Goal: Task Accomplishment & Management: Use online tool/utility

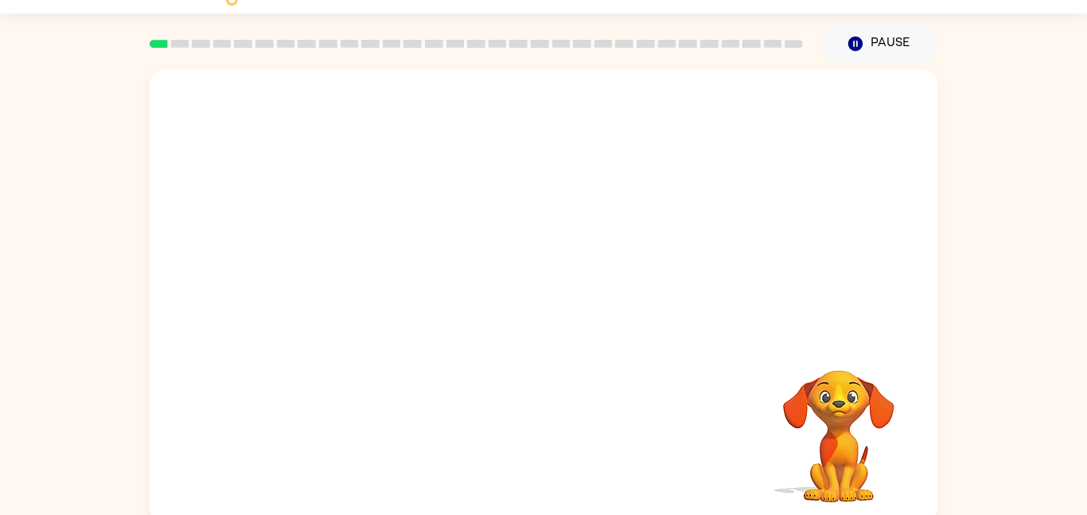
scroll to position [45, 0]
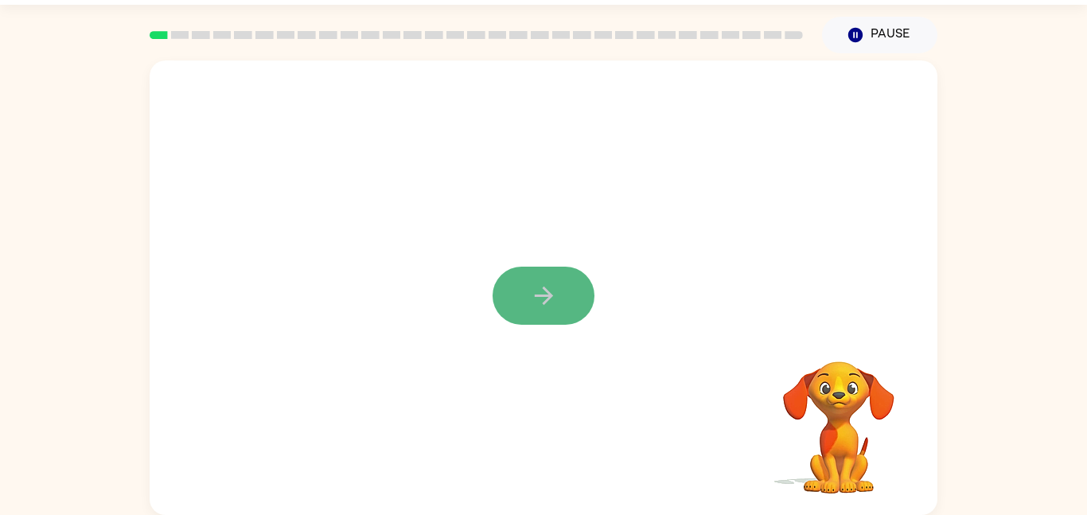
click at [551, 287] on icon "button" at bounding box center [544, 296] width 28 height 28
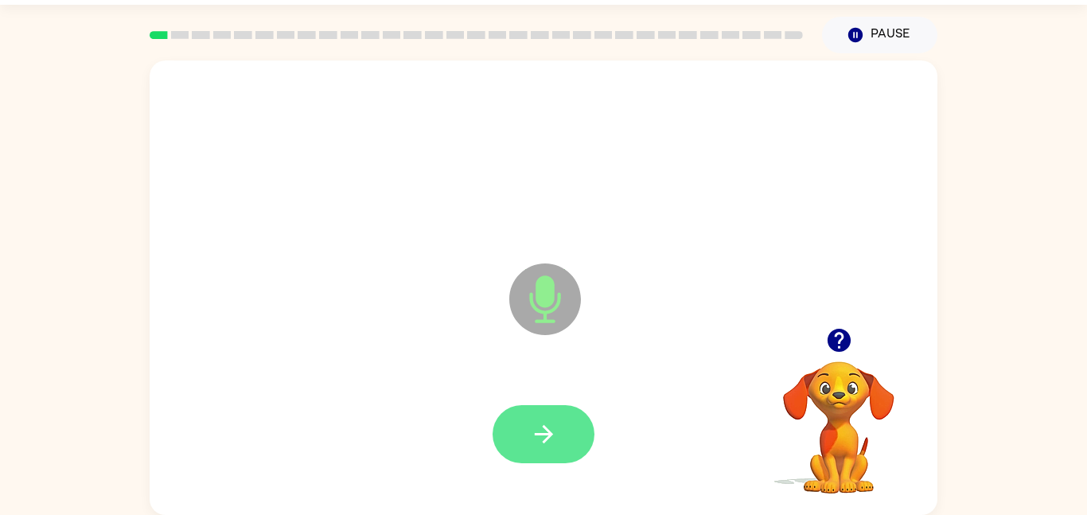
click at [542, 428] on icon "button" at bounding box center [544, 434] width 28 height 28
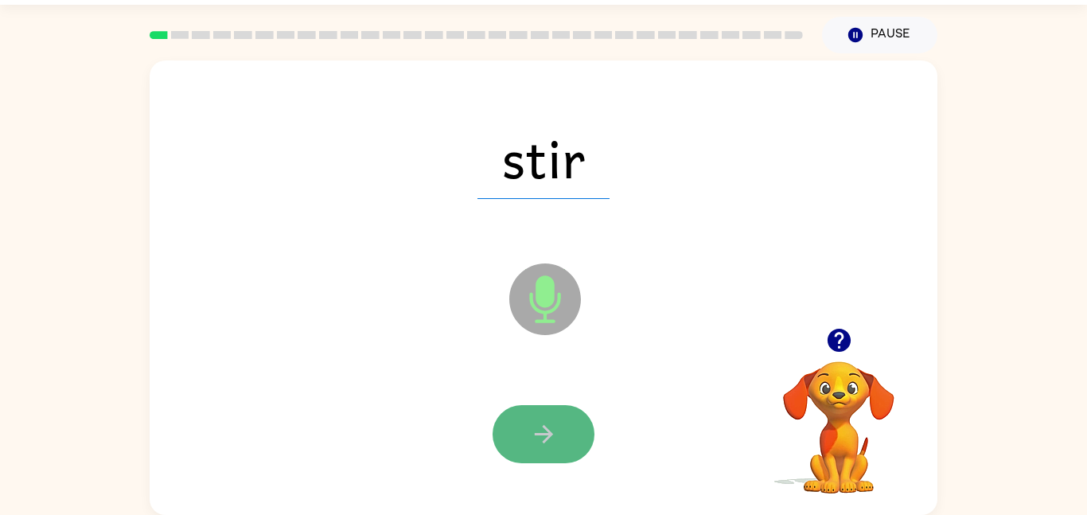
click at [543, 428] on icon "button" at bounding box center [544, 434] width 28 height 28
click at [542, 431] on icon "button" at bounding box center [544, 434] width 28 height 28
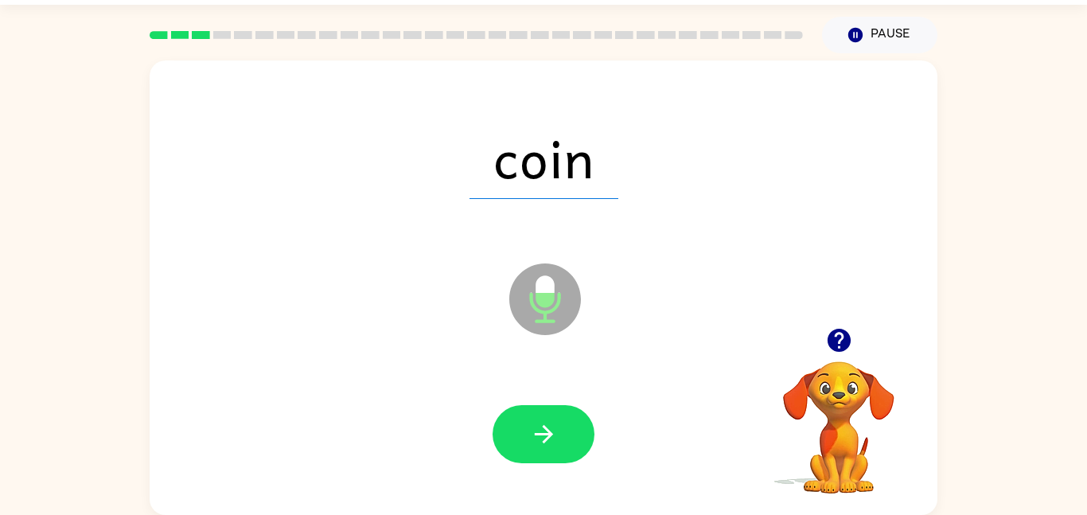
click at [546, 434] on icon "button" at bounding box center [543, 434] width 18 height 18
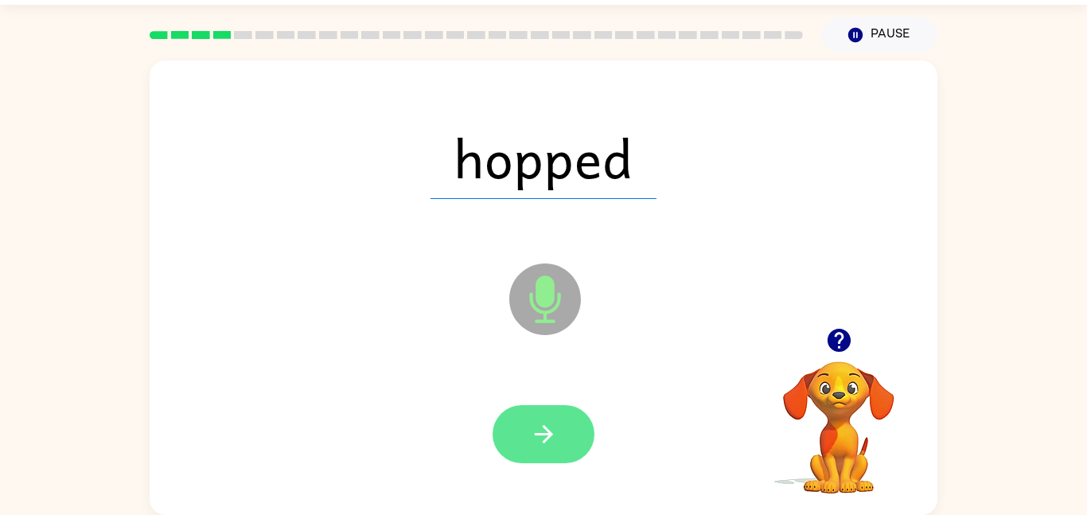
click at [546, 434] on icon "button" at bounding box center [543, 434] width 18 height 18
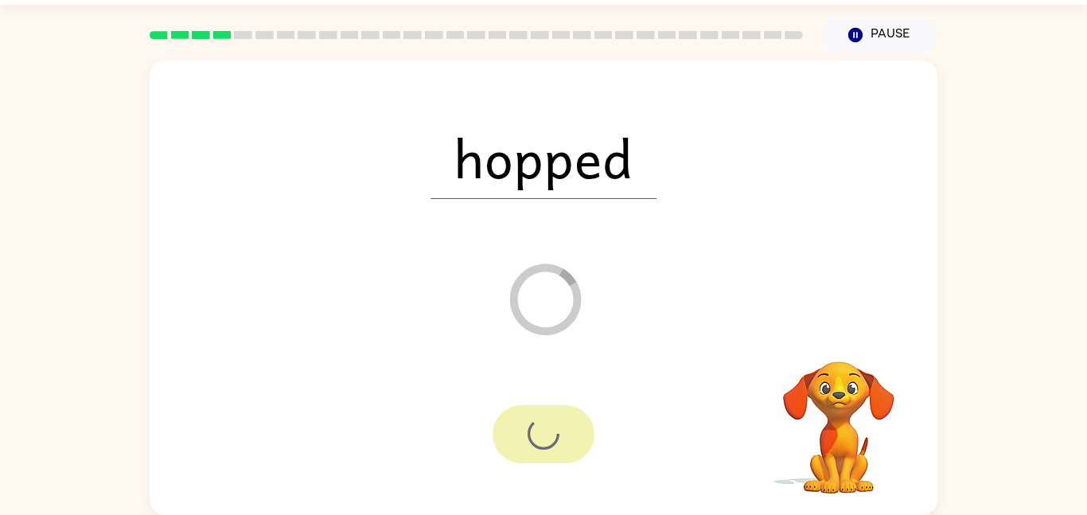
click at [546, 434] on div at bounding box center [544, 434] width 102 height 58
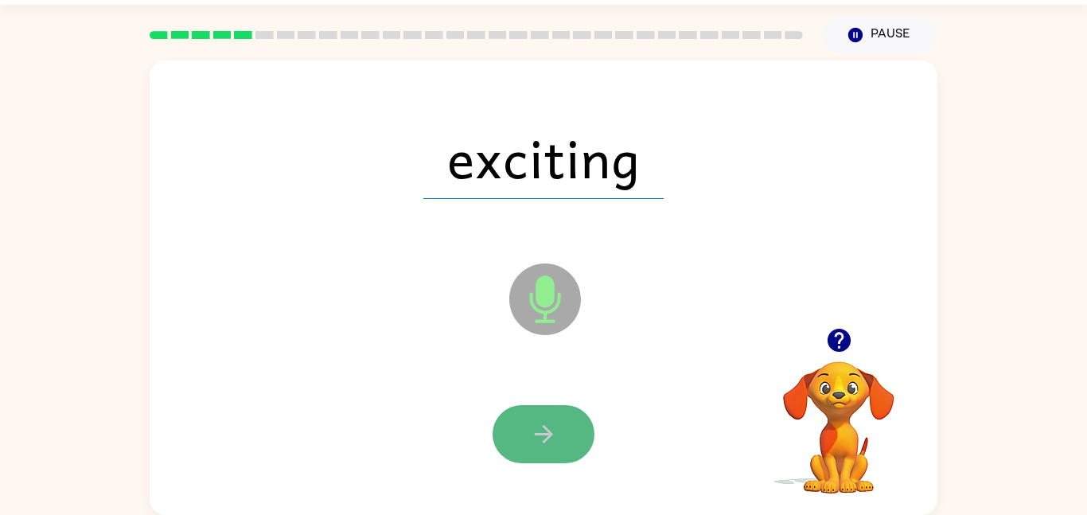
click at [549, 431] on icon "button" at bounding box center [543, 434] width 18 height 18
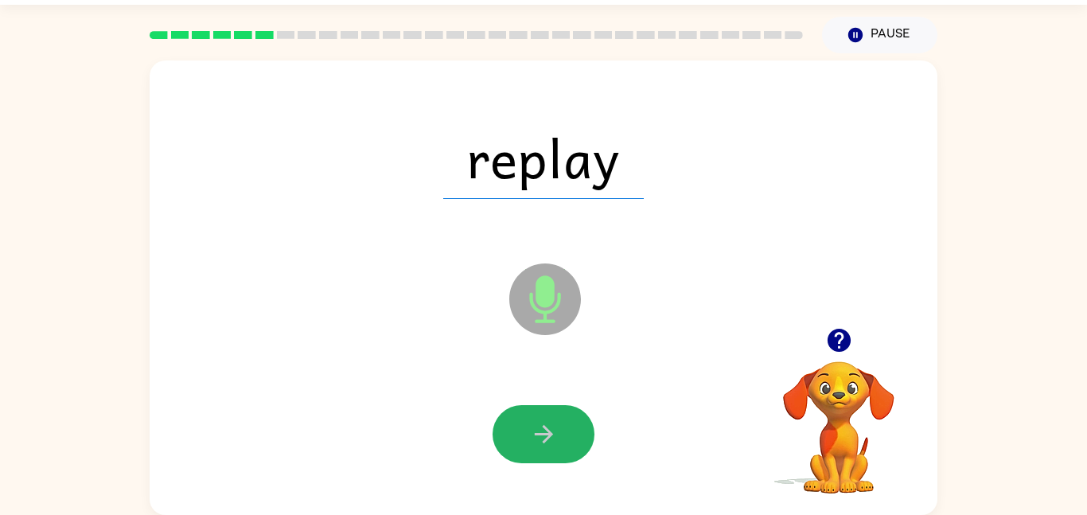
click at [549, 431] on icon "button" at bounding box center [543, 434] width 18 height 18
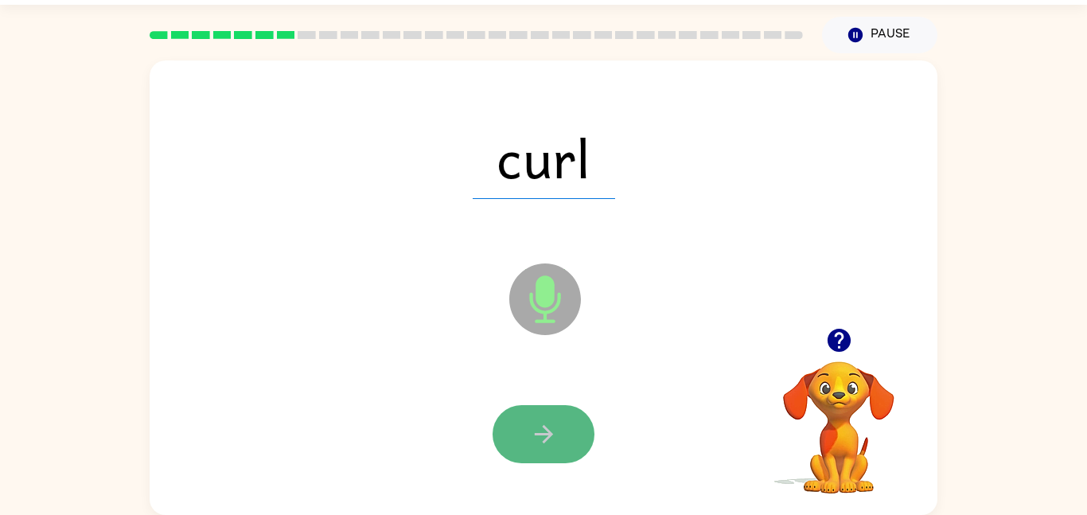
click at [548, 446] on icon "button" at bounding box center [544, 434] width 28 height 28
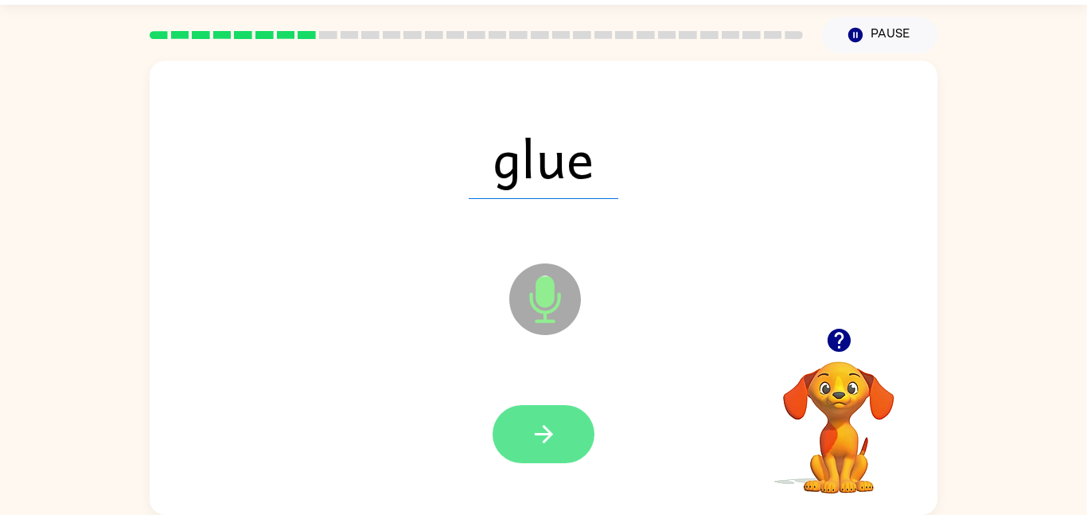
click at [548, 446] on icon "button" at bounding box center [544, 434] width 28 height 28
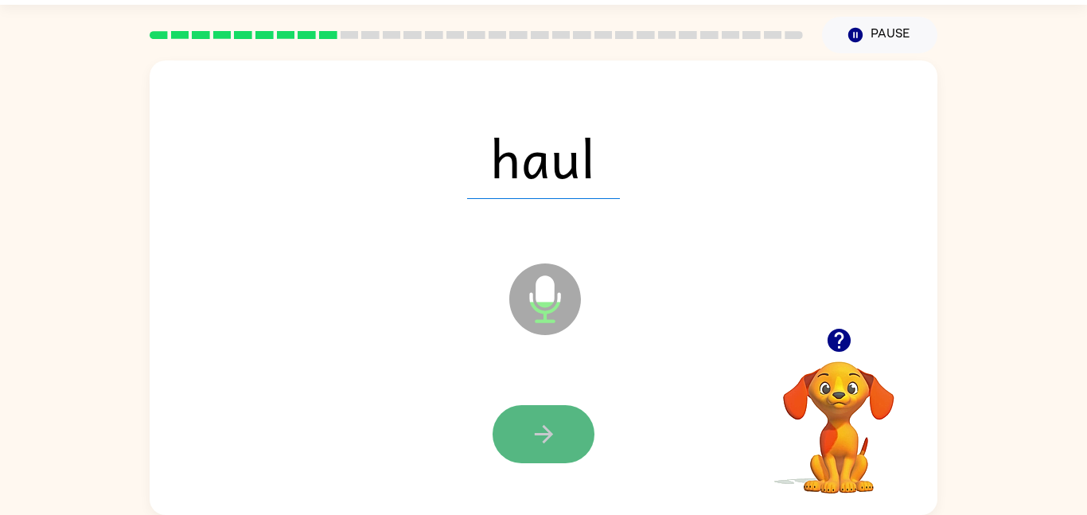
click at [548, 450] on button "button" at bounding box center [544, 434] width 102 height 58
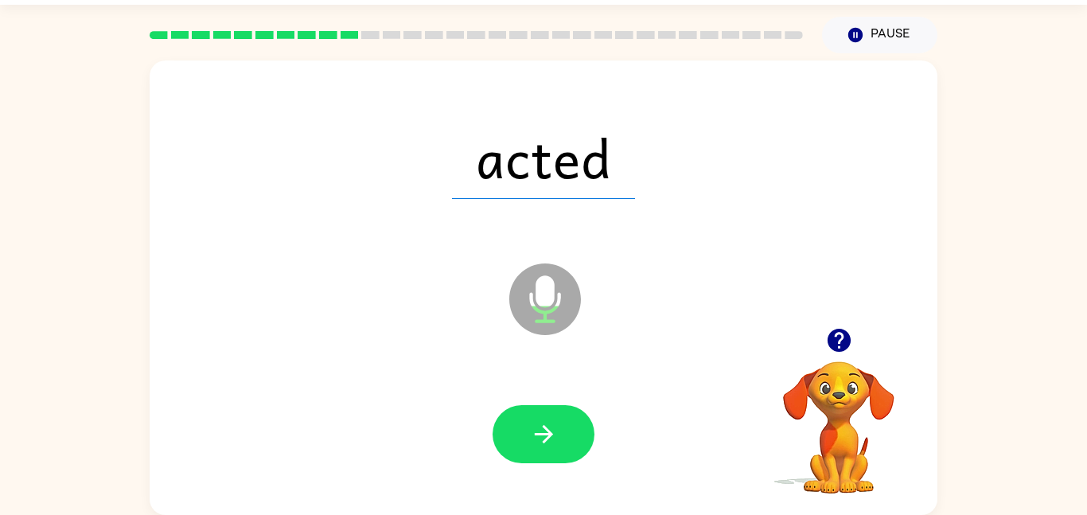
click at [548, 450] on button "button" at bounding box center [544, 434] width 102 height 58
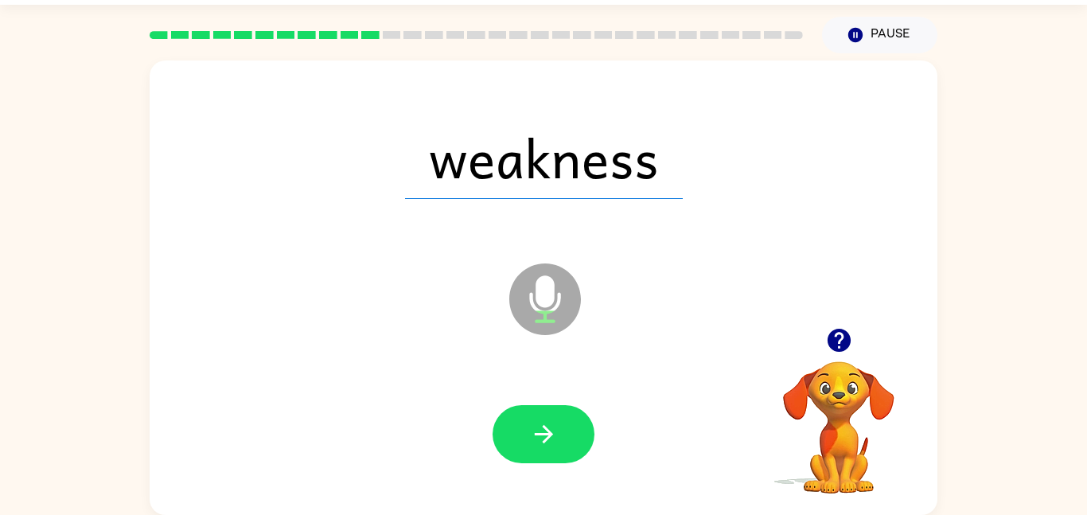
click at [548, 450] on button "button" at bounding box center [544, 434] width 102 height 58
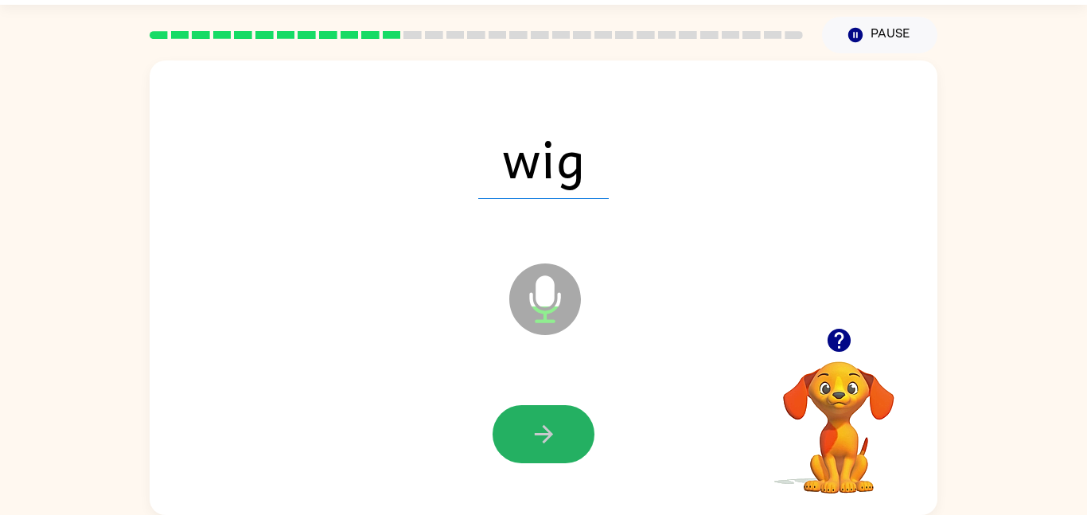
click at [548, 450] on button "button" at bounding box center [544, 434] width 102 height 58
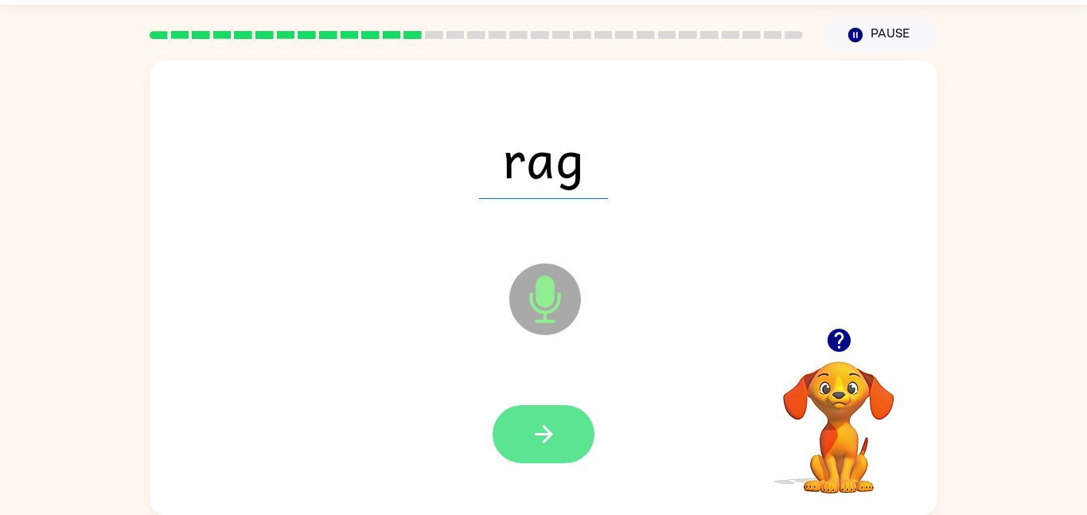
click at [548, 446] on icon "button" at bounding box center [544, 434] width 28 height 28
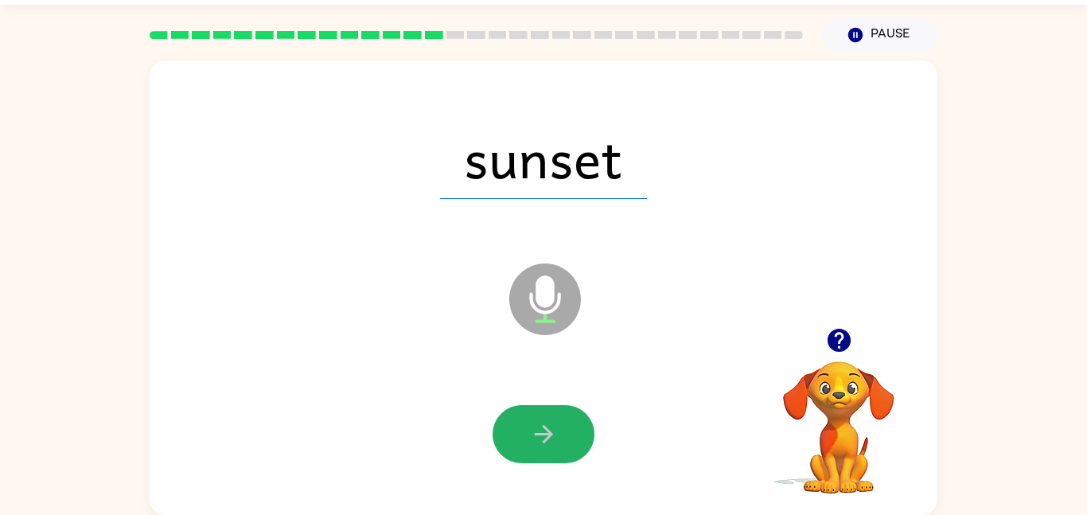
click at [548, 446] on icon "button" at bounding box center [544, 434] width 28 height 28
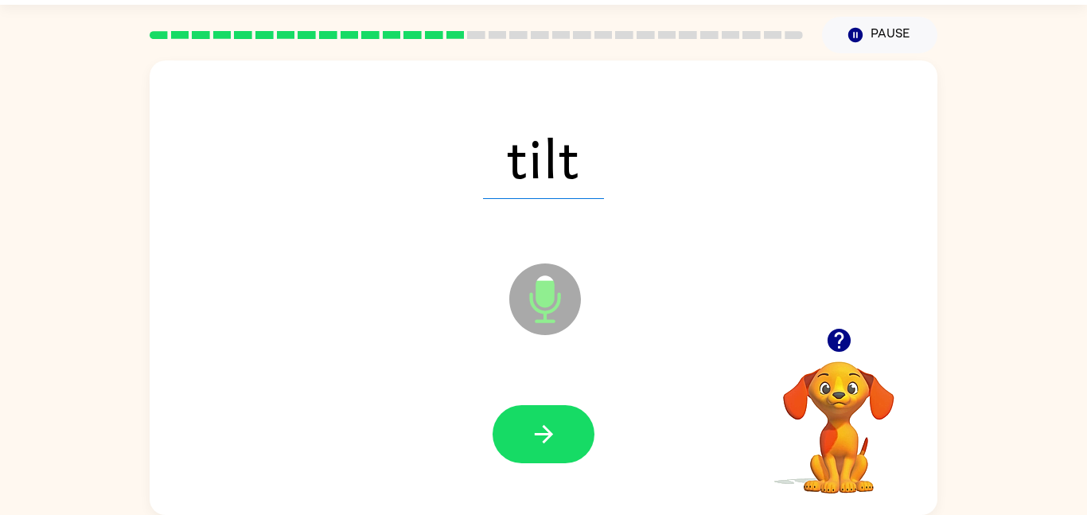
click at [548, 446] on icon "button" at bounding box center [544, 434] width 28 height 28
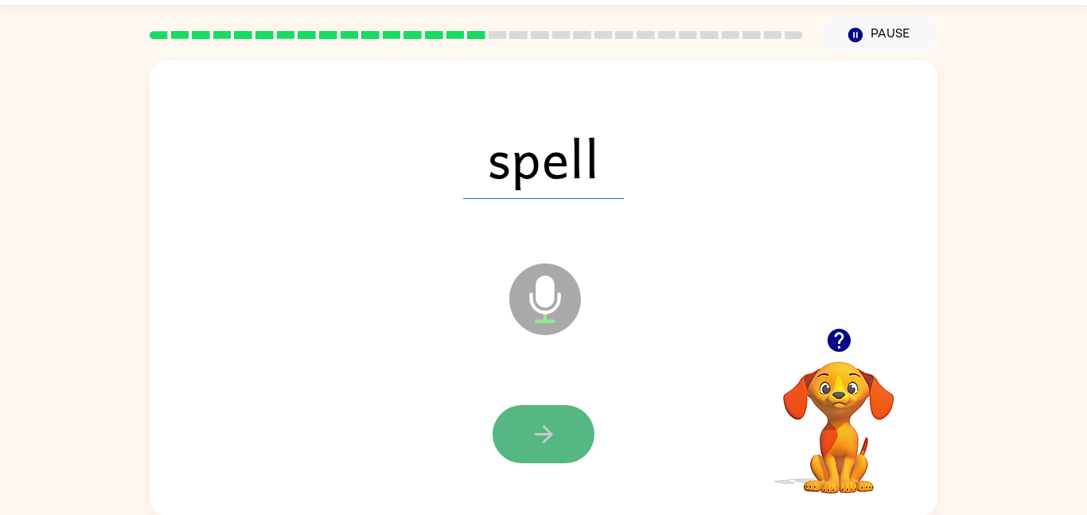
click at [549, 445] on icon "button" at bounding box center [544, 434] width 28 height 28
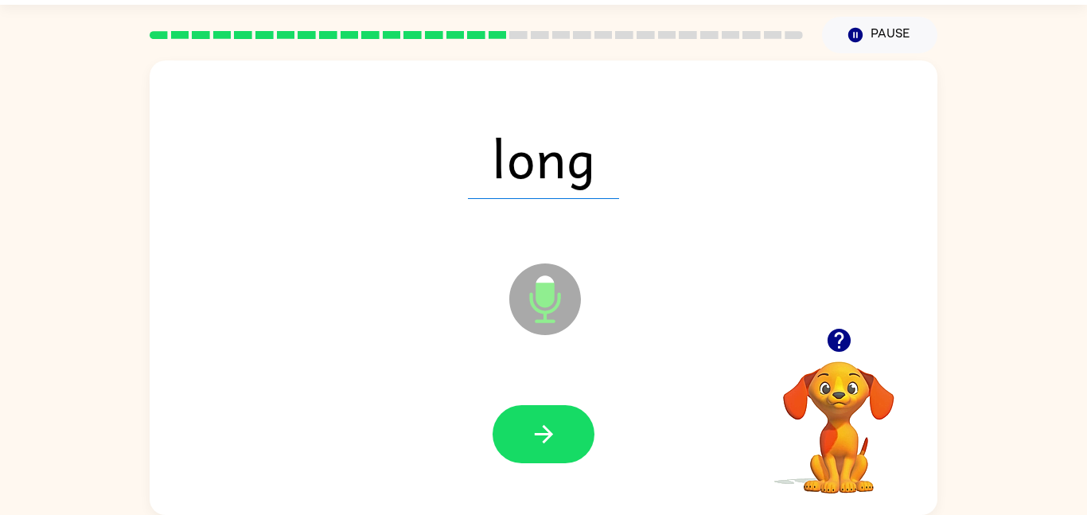
click at [549, 445] on icon "button" at bounding box center [544, 434] width 28 height 28
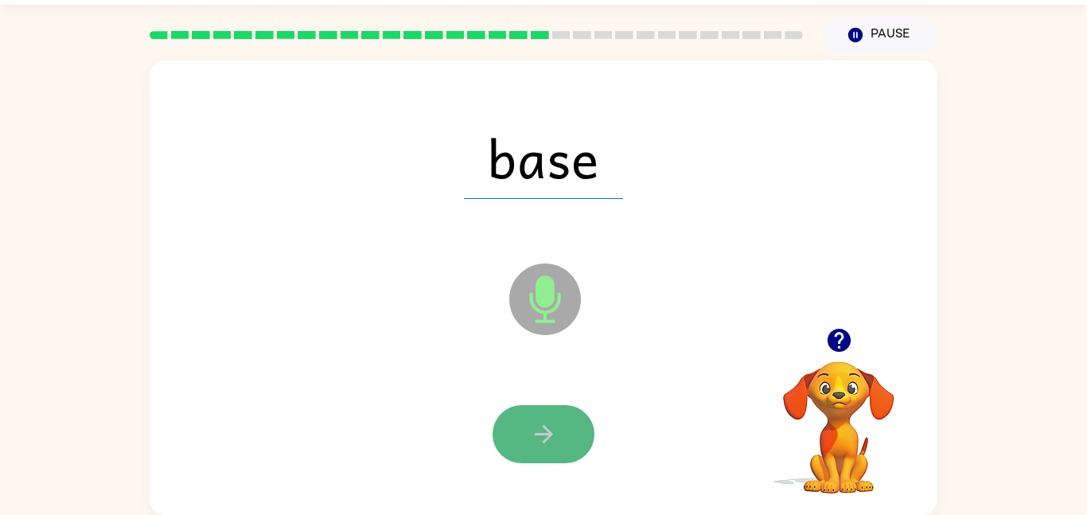
click at [534, 458] on button "button" at bounding box center [544, 434] width 102 height 58
click at [560, 445] on button "button" at bounding box center [544, 434] width 102 height 58
click at [559, 438] on button "button" at bounding box center [544, 434] width 102 height 58
click at [559, 438] on div at bounding box center [544, 434] width 102 height 58
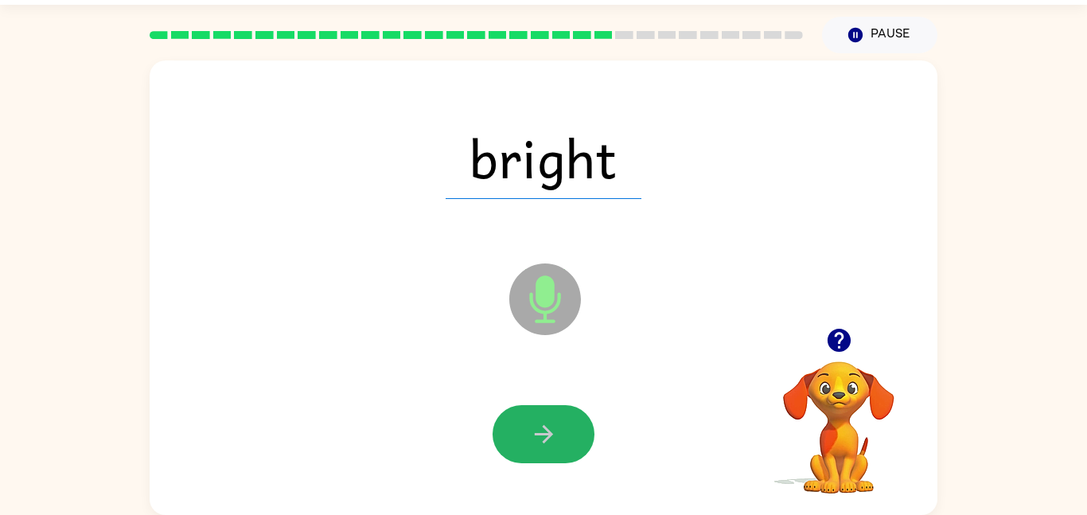
click at [559, 438] on button "button" at bounding box center [544, 434] width 102 height 58
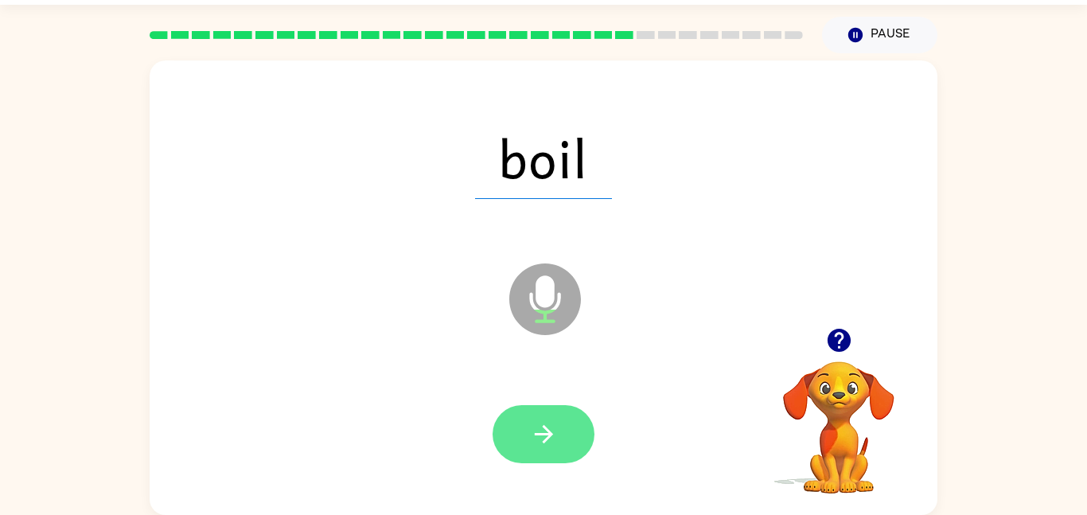
click at [560, 438] on button "button" at bounding box center [544, 434] width 102 height 58
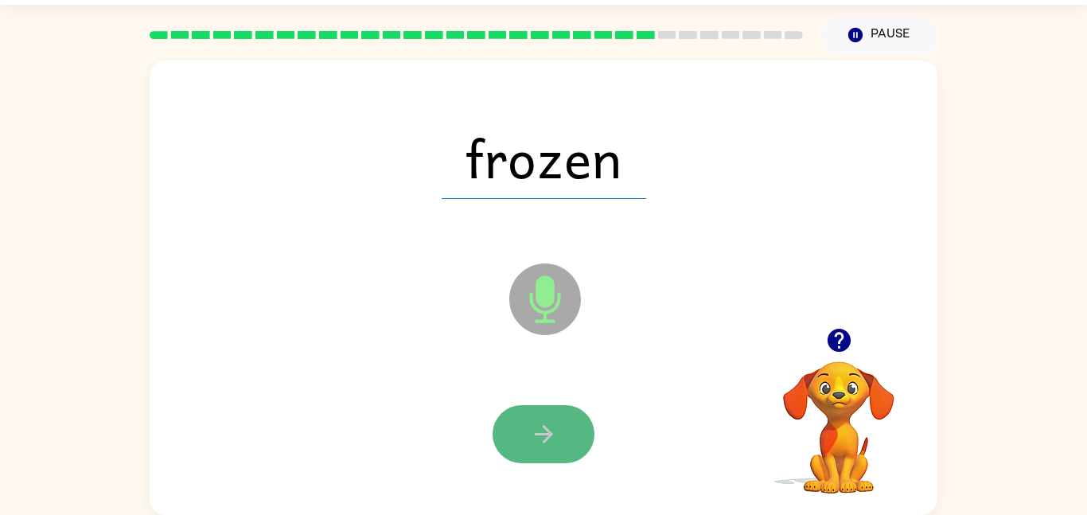
click at [563, 441] on button "button" at bounding box center [544, 434] width 102 height 58
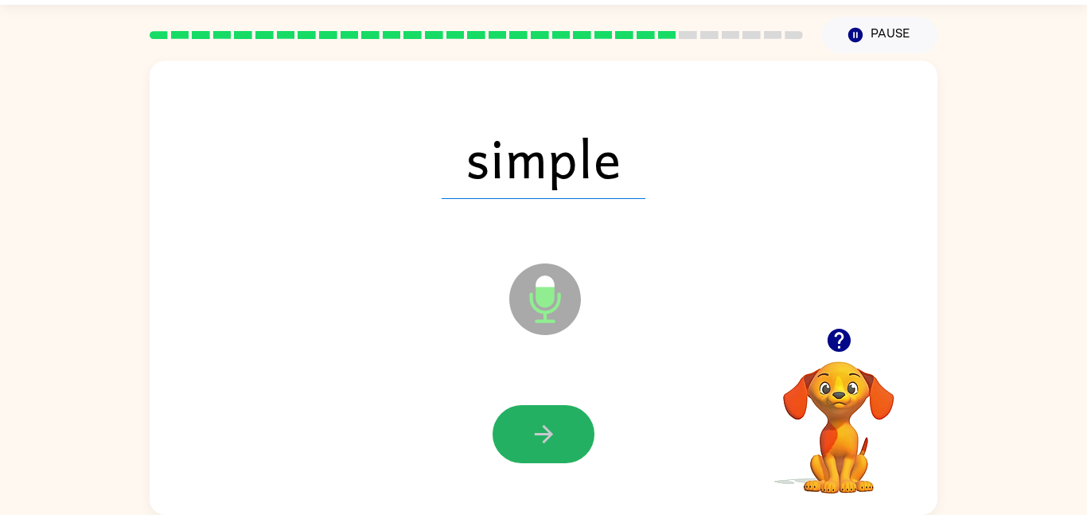
click at [563, 441] on button "button" at bounding box center [544, 434] width 102 height 58
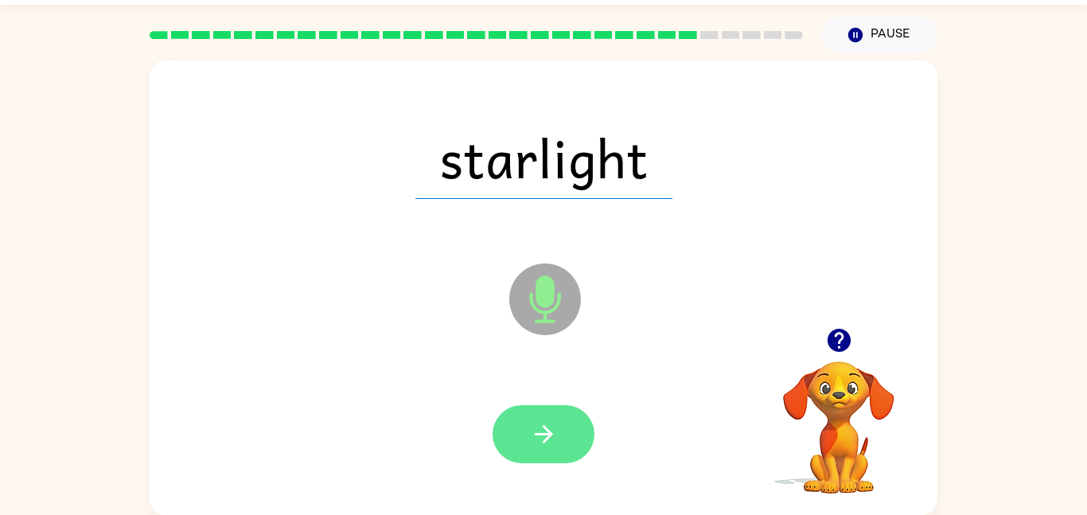
click at [563, 444] on button "button" at bounding box center [544, 434] width 102 height 58
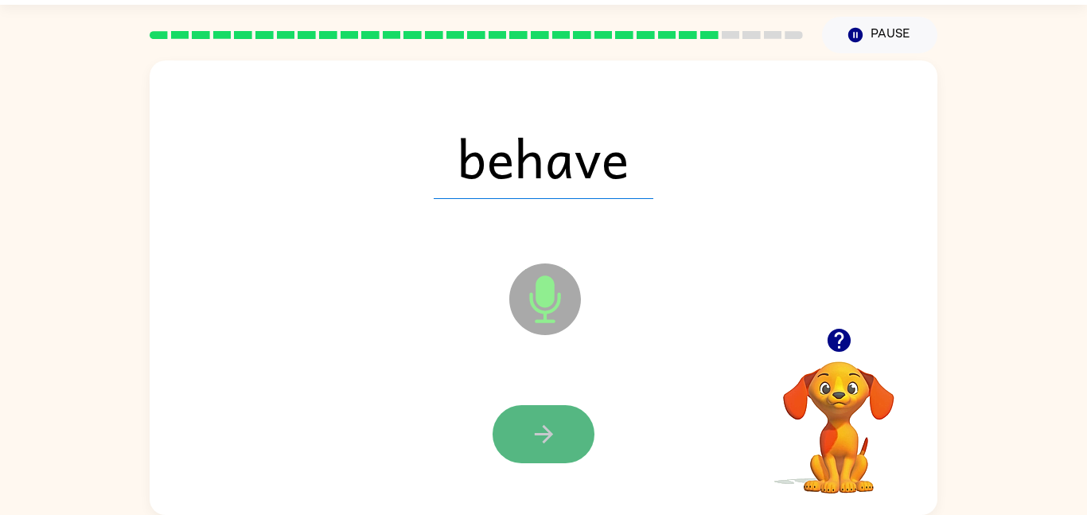
click at [562, 443] on button "button" at bounding box center [544, 434] width 102 height 58
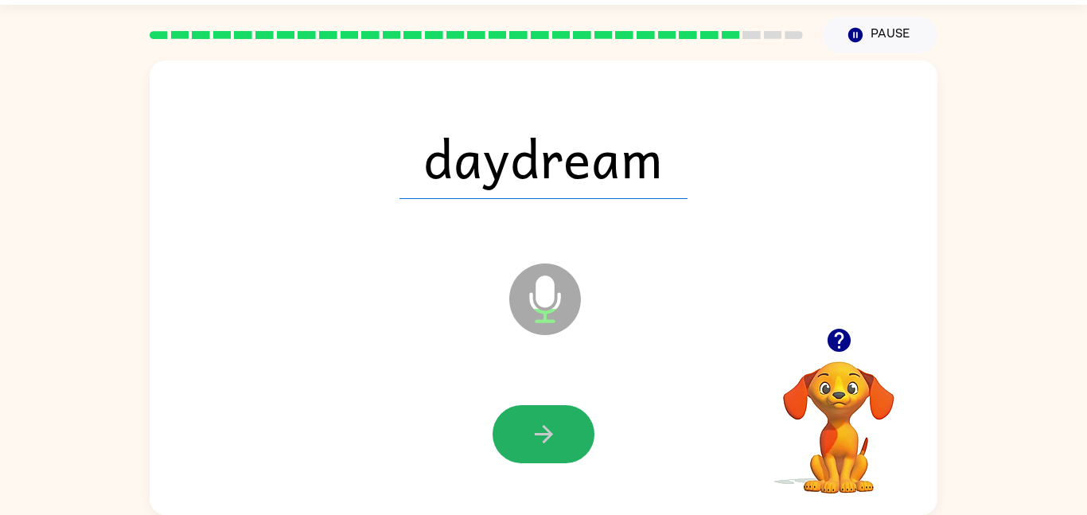
click at [562, 443] on button "button" at bounding box center [544, 434] width 102 height 58
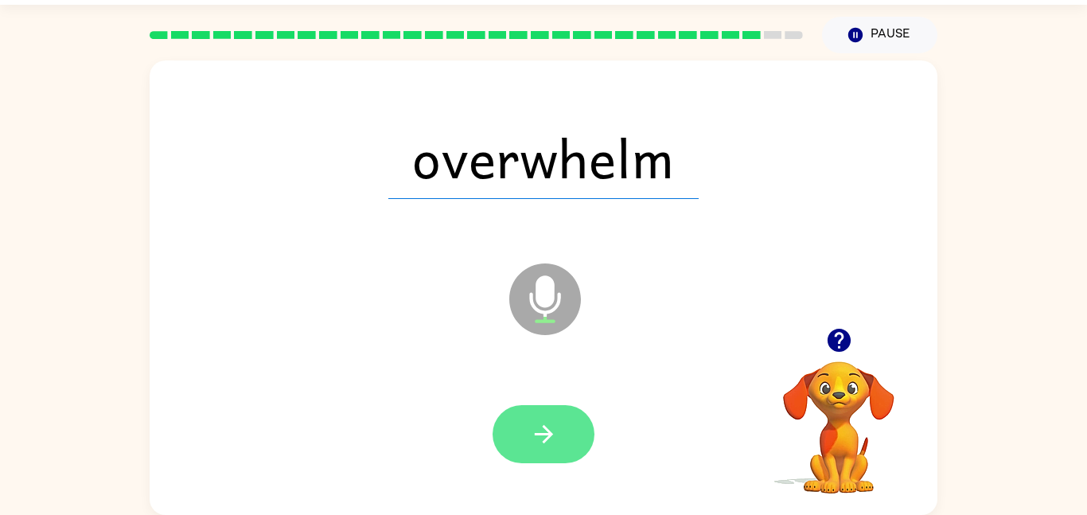
click at [563, 442] on button "button" at bounding box center [544, 434] width 102 height 58
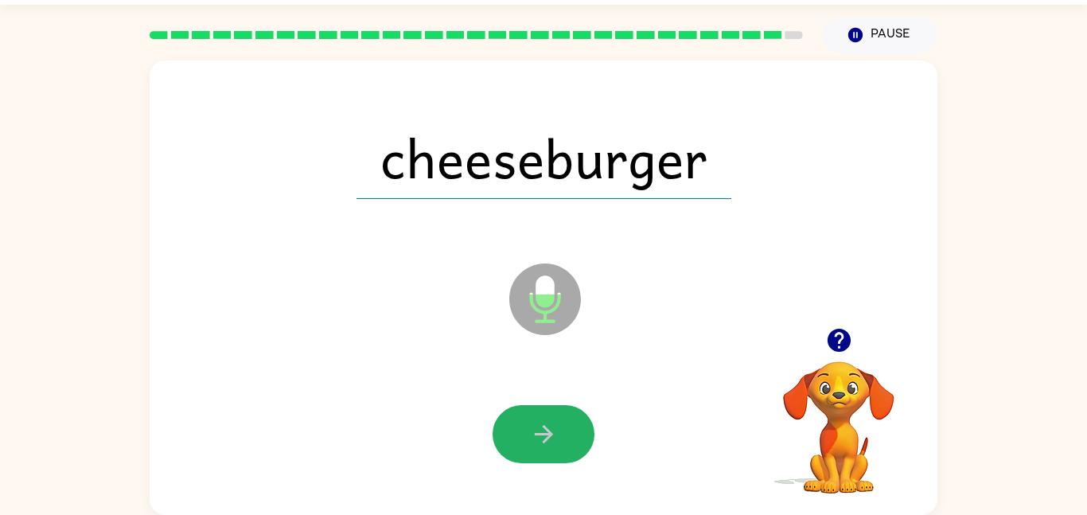
click at [563, 442] on button "button" at bounding box center [544, 434] width 102 height 58
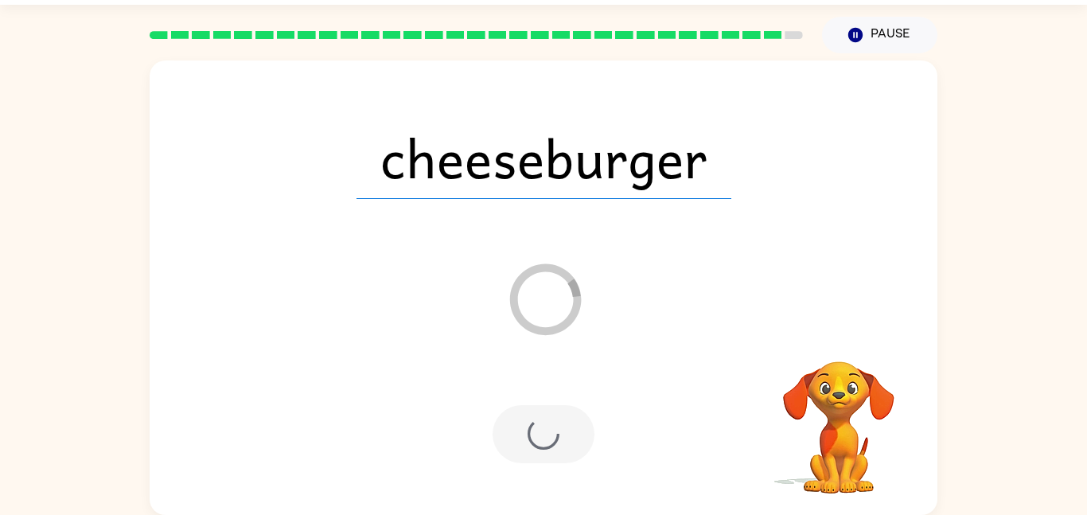
scroll to position [16, 0]
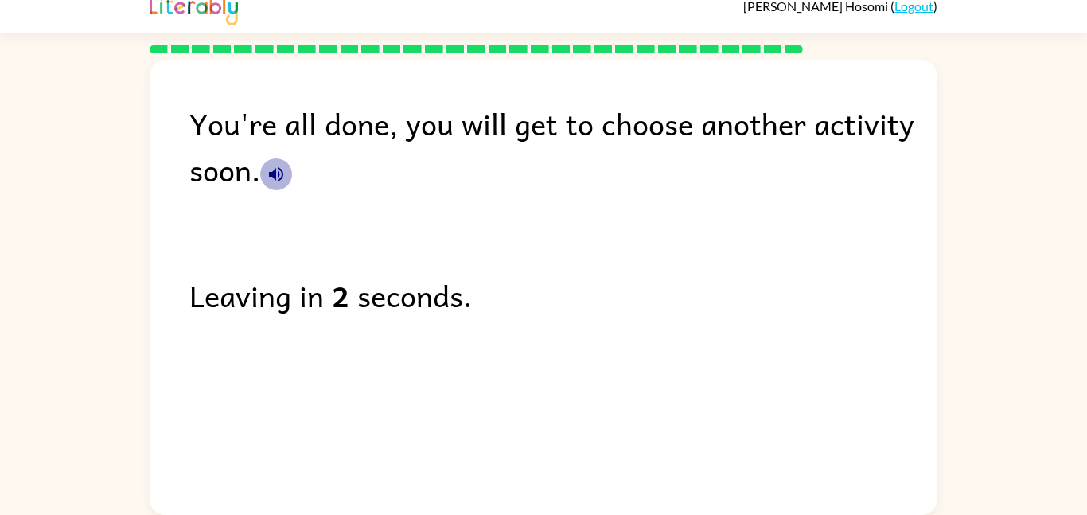
click at [273, 170] on icon "button" at bounding box center [276, 174] width 14 height 14
